Goal: Navigation & Orientation: Find specific page/section

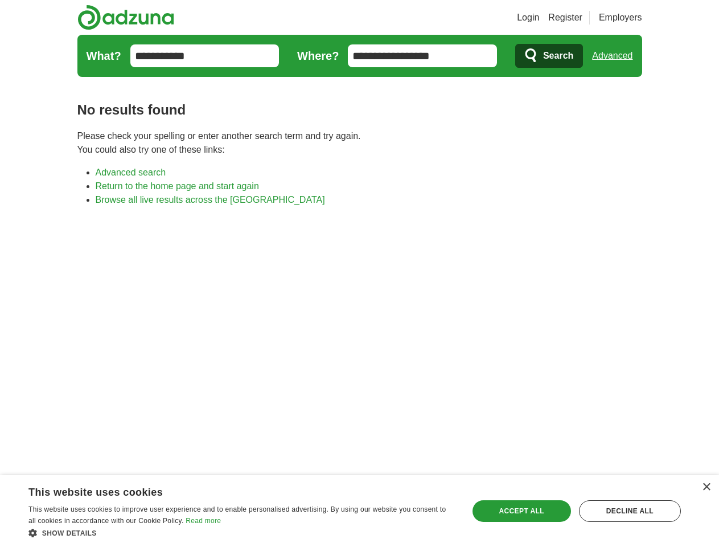
click at [539, 18] on link "Login" at bounding box center [528, 18] width 22 height 14
click at [706, 487] on div "×" at bounding box center [706, 487] width 9 height 9
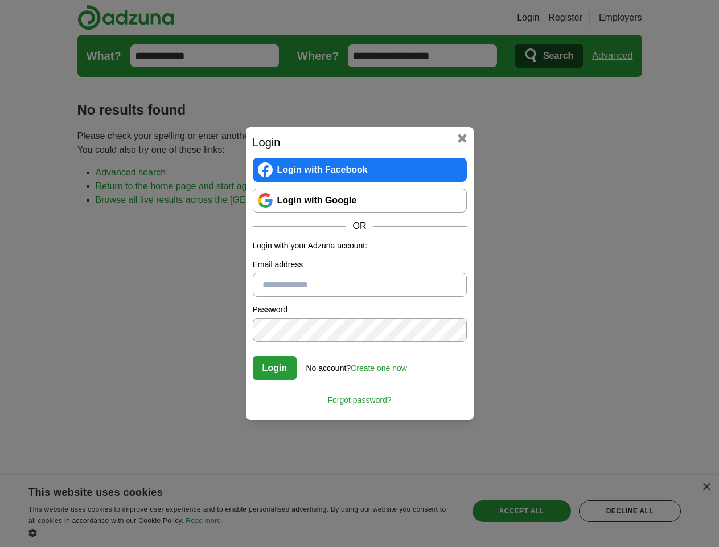
click at [241, 532] on div "Login Login with Facebook Login with Google OR Login with your Adzuna account: …" at bounding box center [359, 273] width 719 height 547
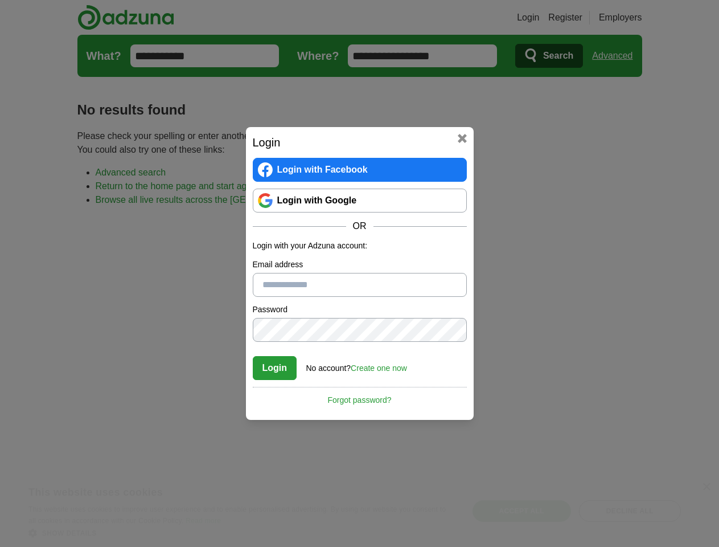
click at [522, 511] on div "Login Login with Facebook Login with Google OR Login with your Adzuna account: …" at bounding box center [359, 273] width 719 height 547
click at [630, 511] on div "Login Login with Facebook Login with Google OR Login with your Adzuna account: …" at bounding box center [359, 273] width 719 height 547
click at [35, 543] on div "Login Login with Facebook Login with Google OR Login with your Adzuna account: …" at bounding box center [359, 273] width 719 height 547
click at [154, 543] on div "Login Login with Facebook Login with Google OR Login with your Adzuna account: …" at bounding box center [359, 273] width 719 height 547
click at [245, 543] on div "Login Login with Facebook Login with Google OR Login with your Adzuna account: …" at bounding box center [359, 273] width 719 height 547
